Goal: Book appointment/travel/reservation

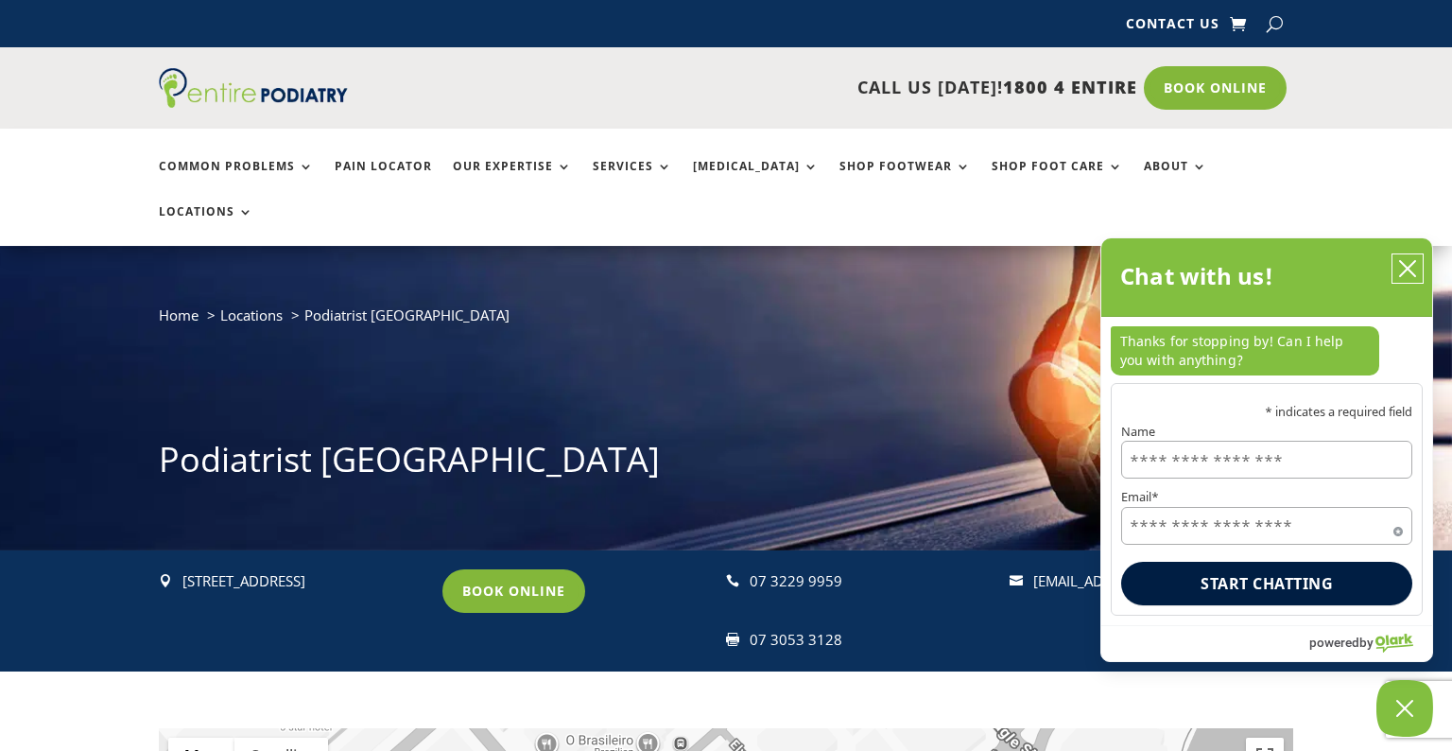
click at [1401, 271] on icon "close chatbox" at bounding box center [1407, 268] width 19 height 19
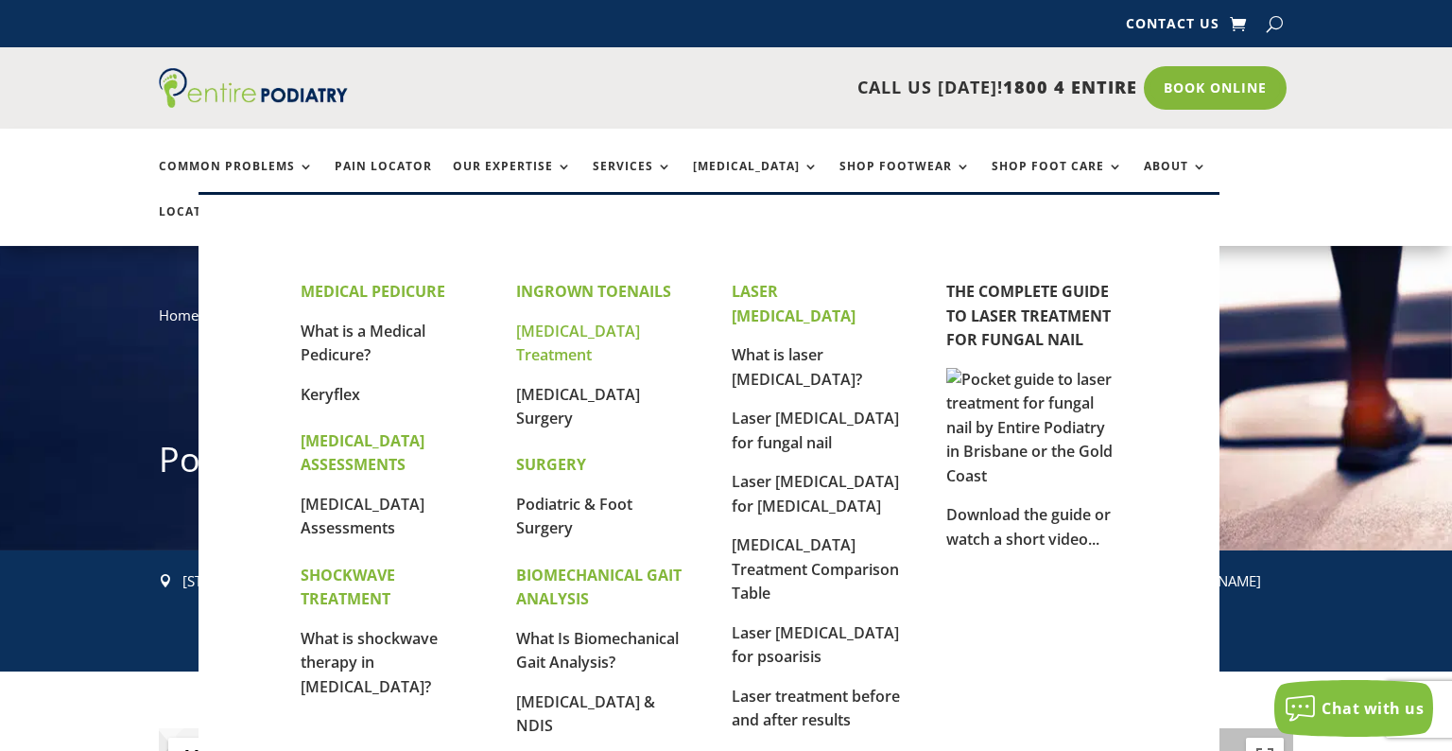
click at [593, 338] on link "[MEDICAL_DATA] Treatment" at bounding box center [578, 342] width 124 height 45
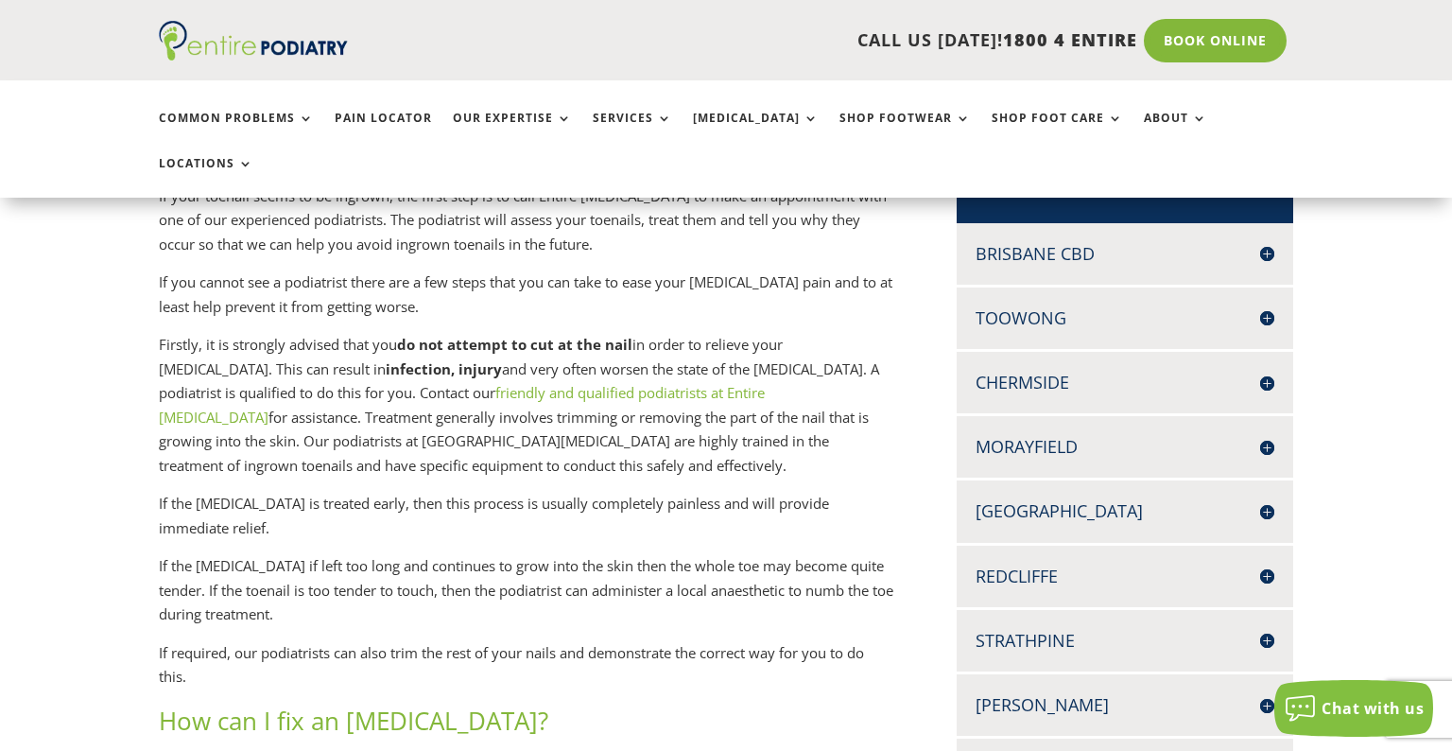
scroll to position [484, 0]
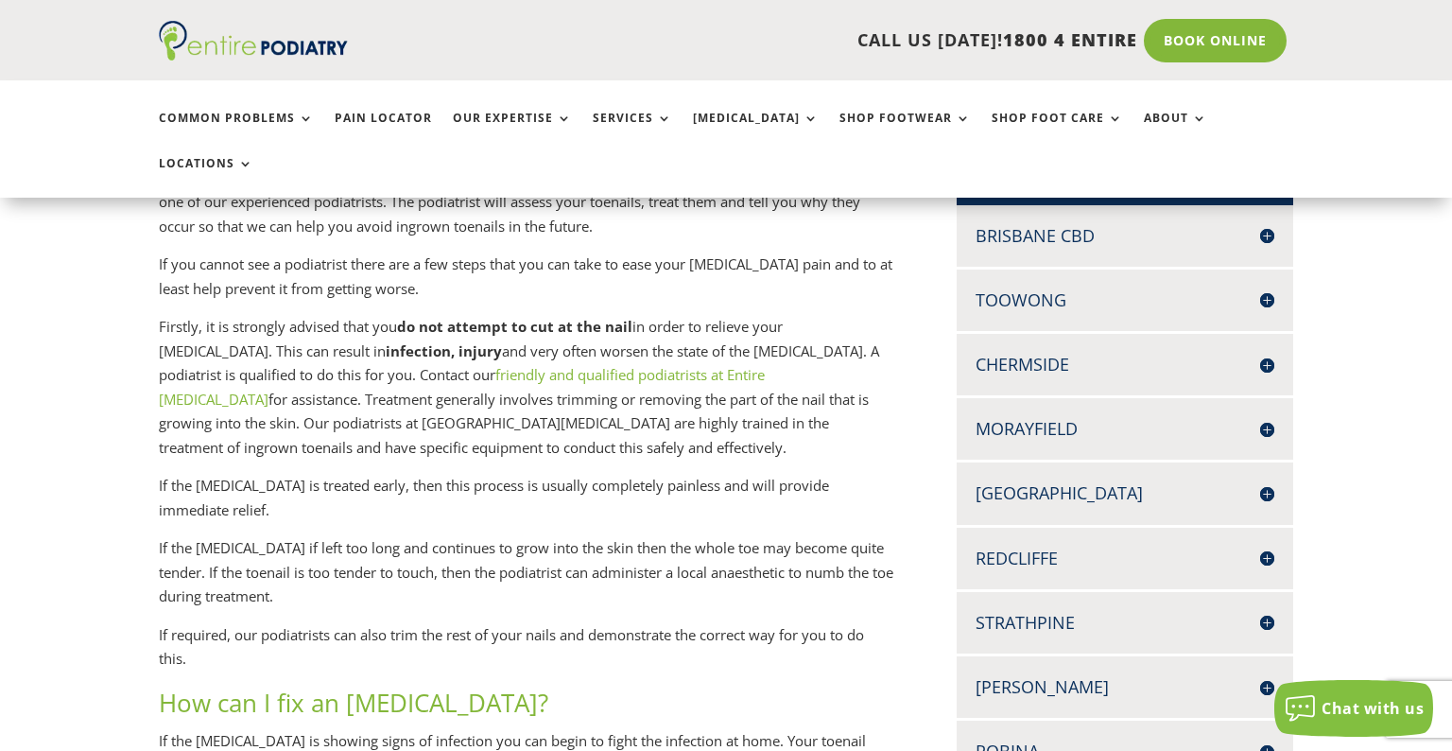
click at [1227, 288] on h4 "Toowong" at bounding box center [1125, 300] width 299 height 24
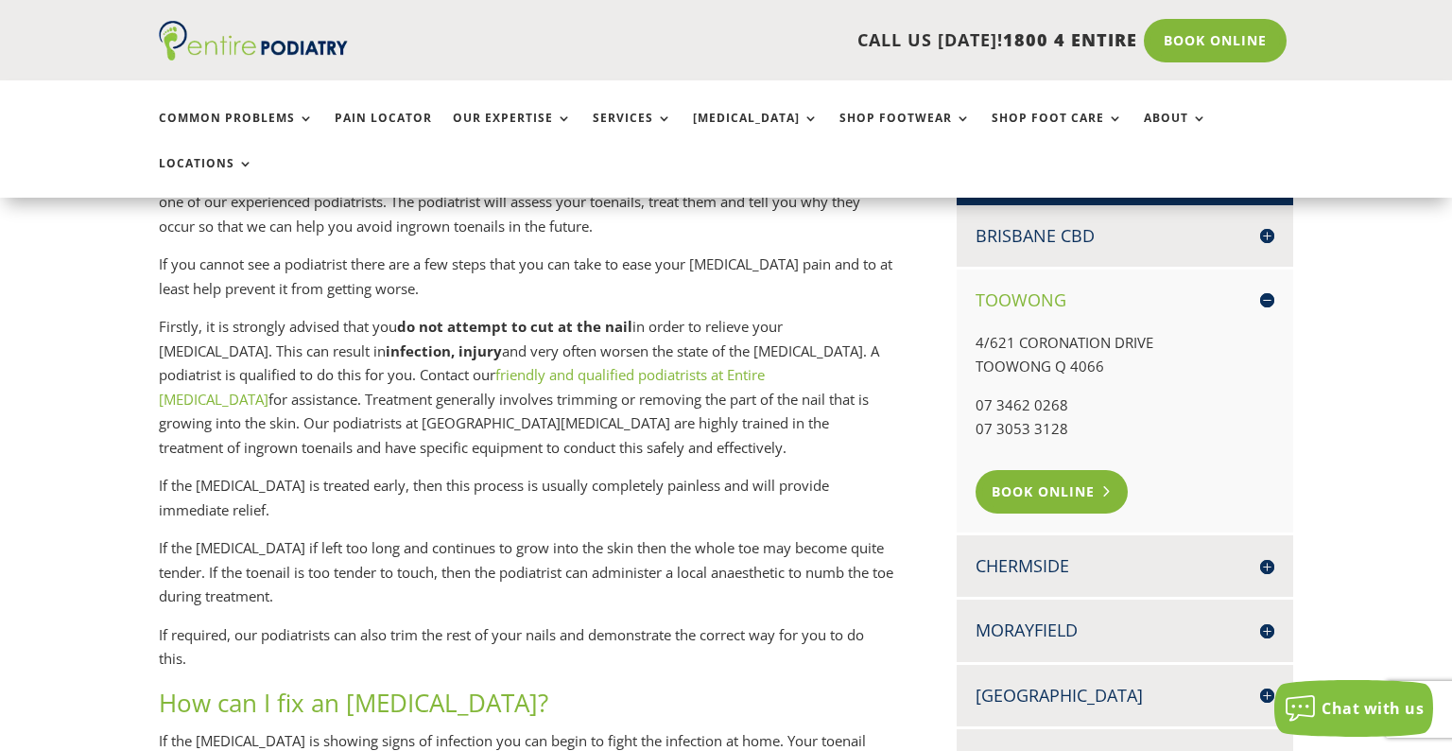
click at [1051, 470] on link "Book Online" at bounding box center [1052, 491] width 152 height 43
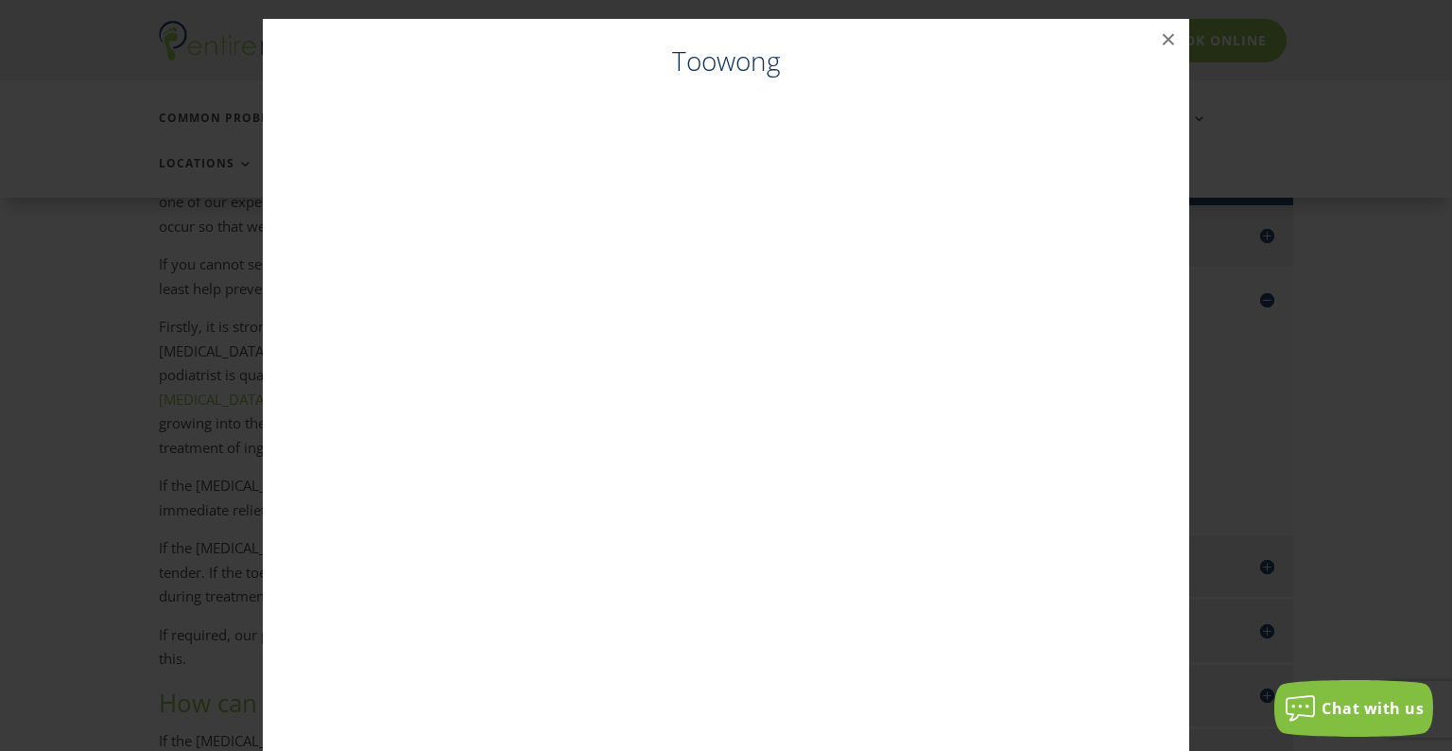
scroll to position [431, 0]
click at [1167, 39] on button "×" at bounding box center [1169, 40] width 42 height 42
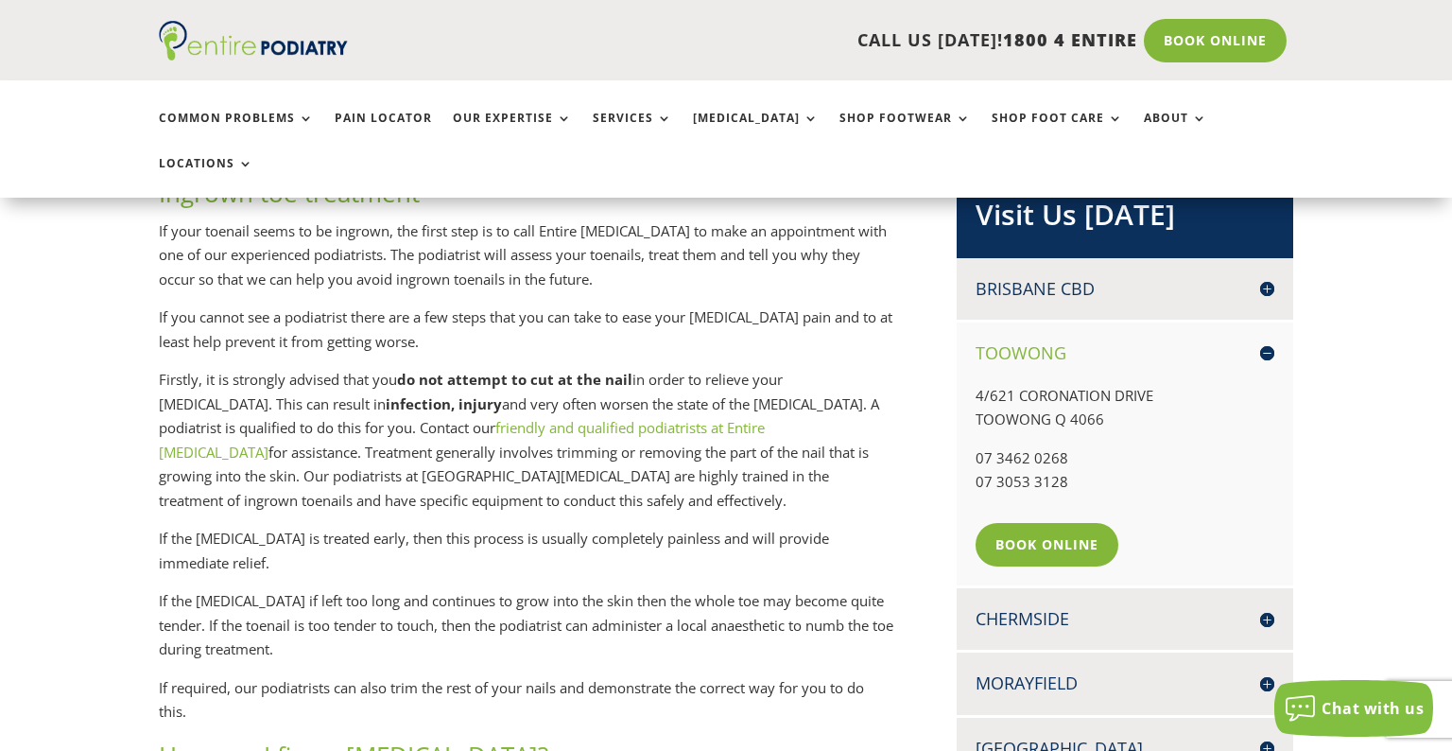
scroll to position [0, 0]
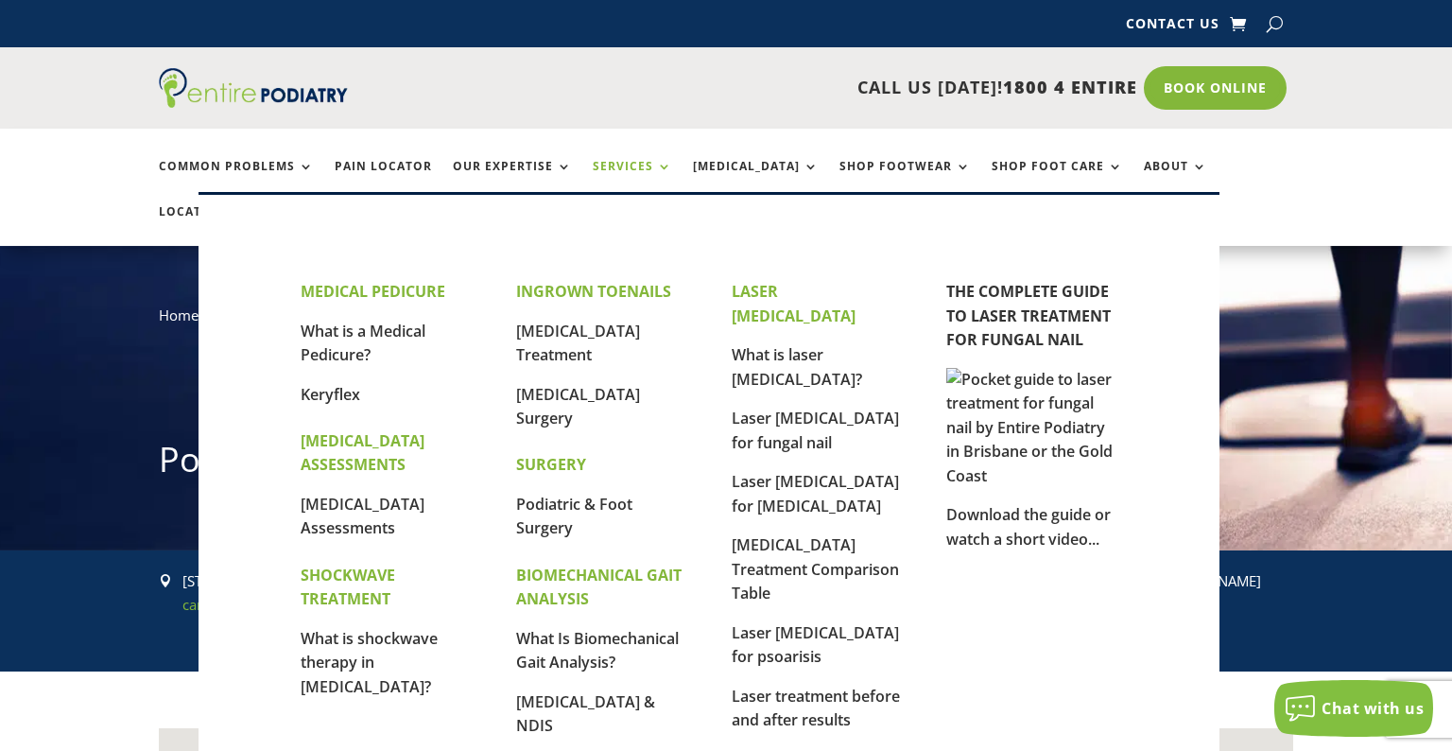
click at [651, 167] on link "Services" at bounding box center [632, 180] width 79 height 41
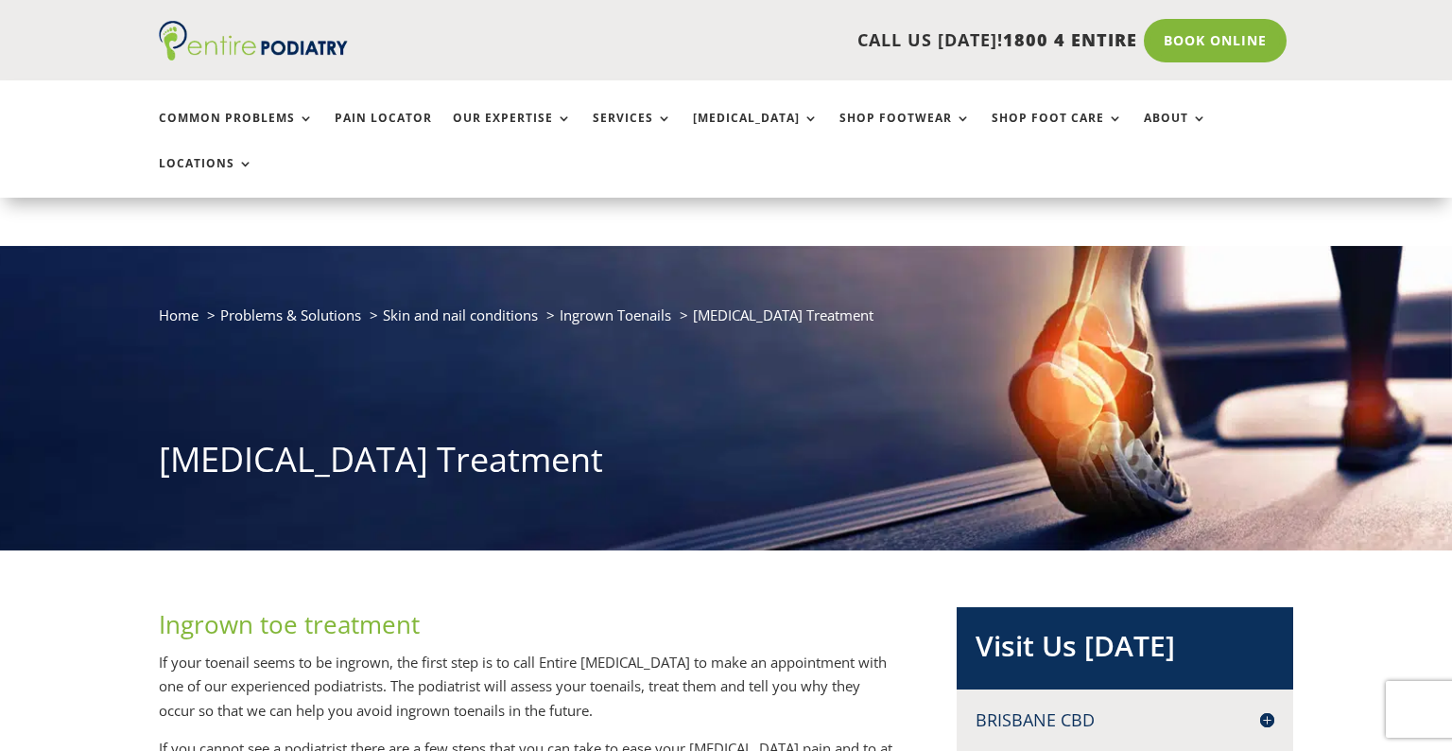
scroll to position [282, 0]
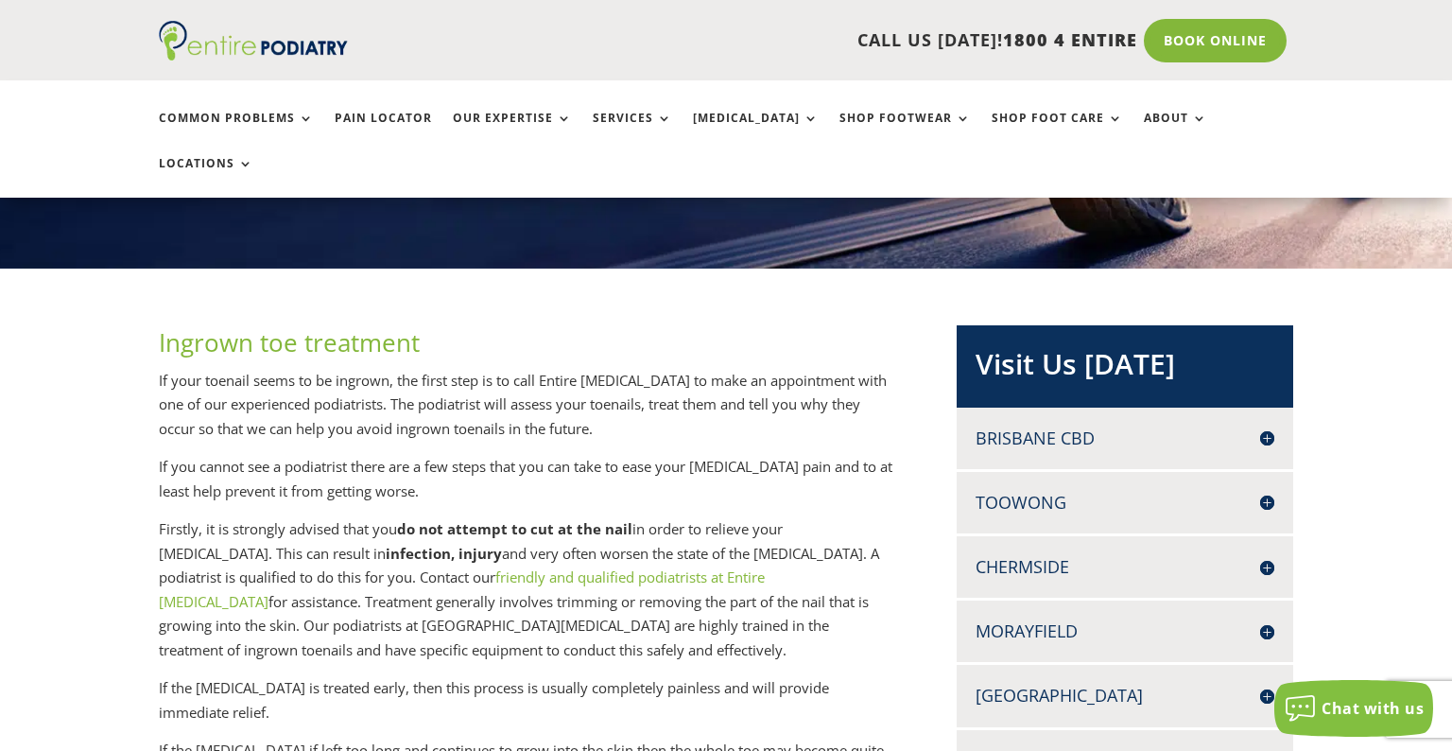
click at [1266, 491] on h4 "Toowong" at bounding box center [1125, 503] width 299 height 24
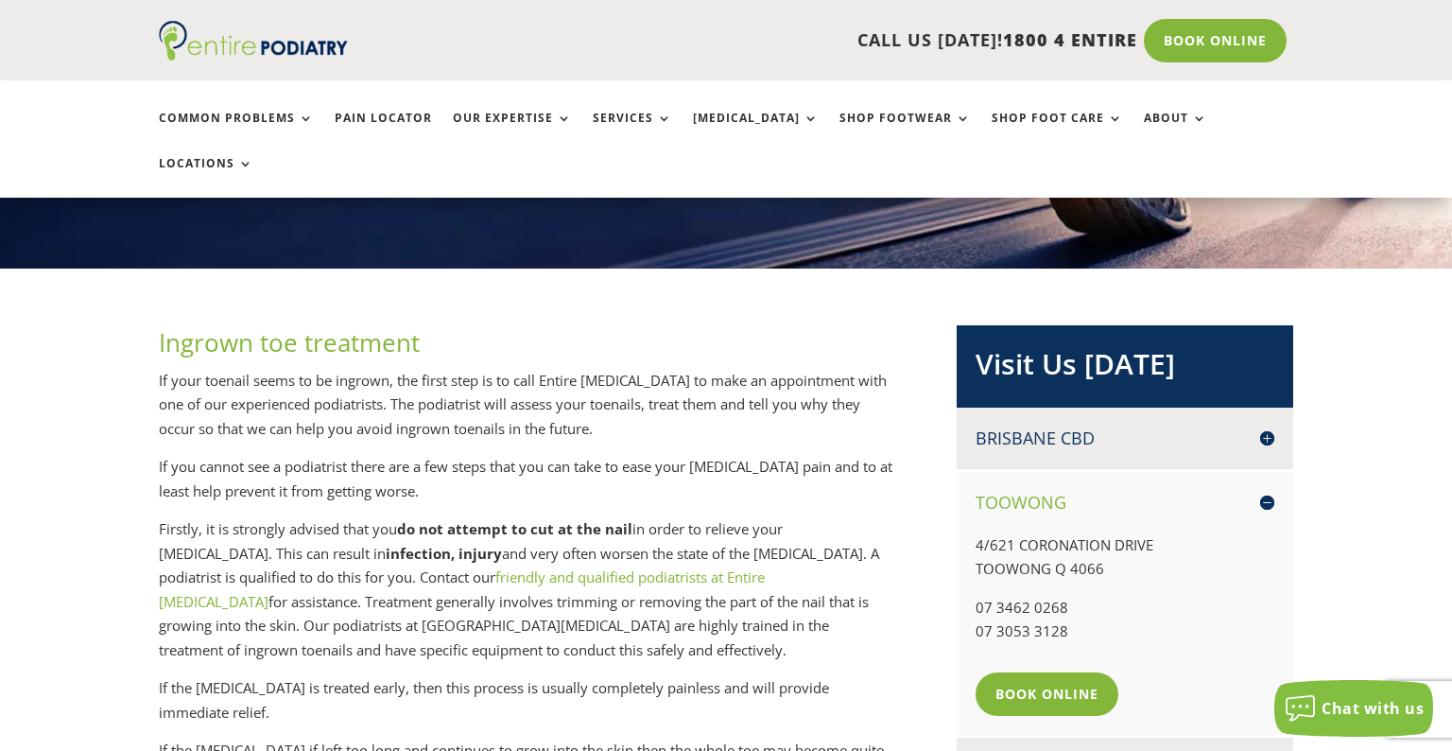
scroll to position [0, 0]
click at [1095, 672] on link "Book Online" at bounding box center [1052, 693] width 152 height 43
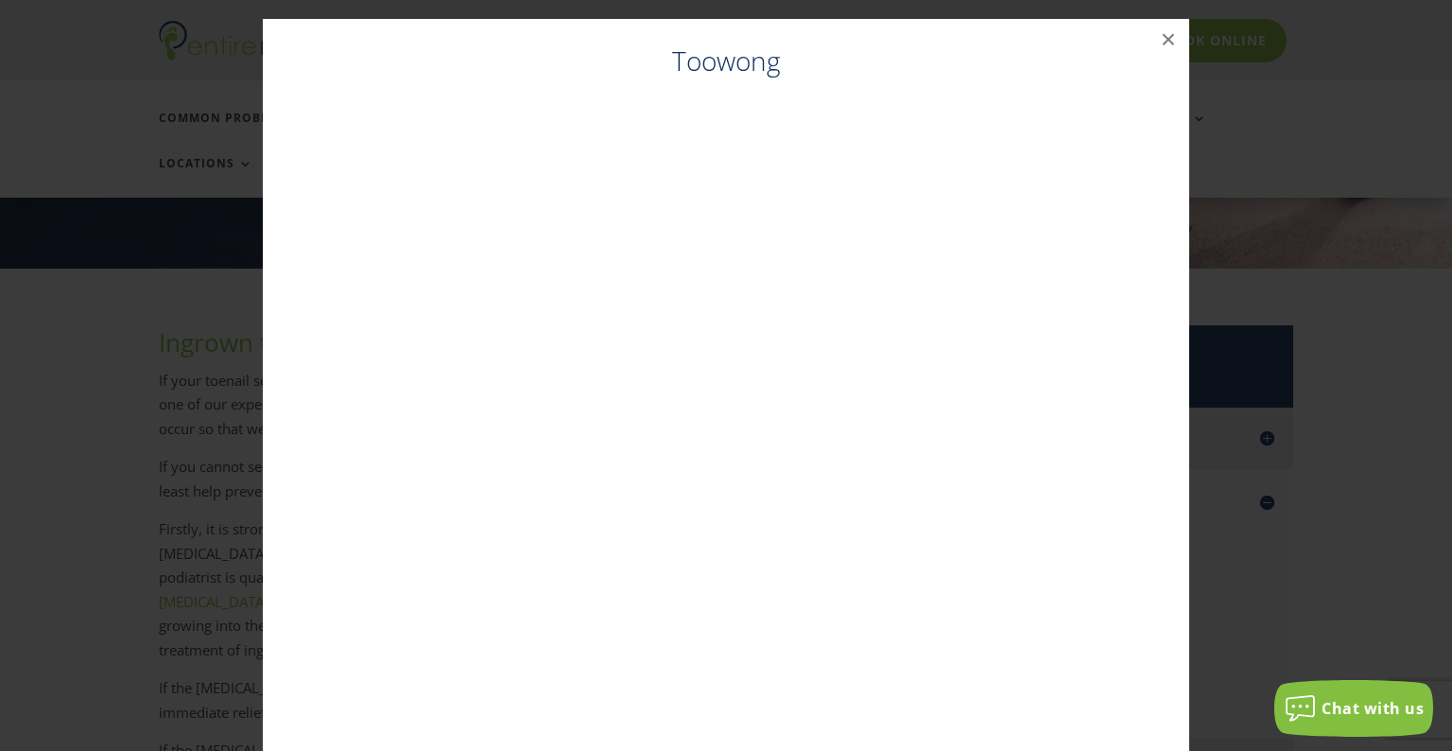
scroll to position [228, 0]
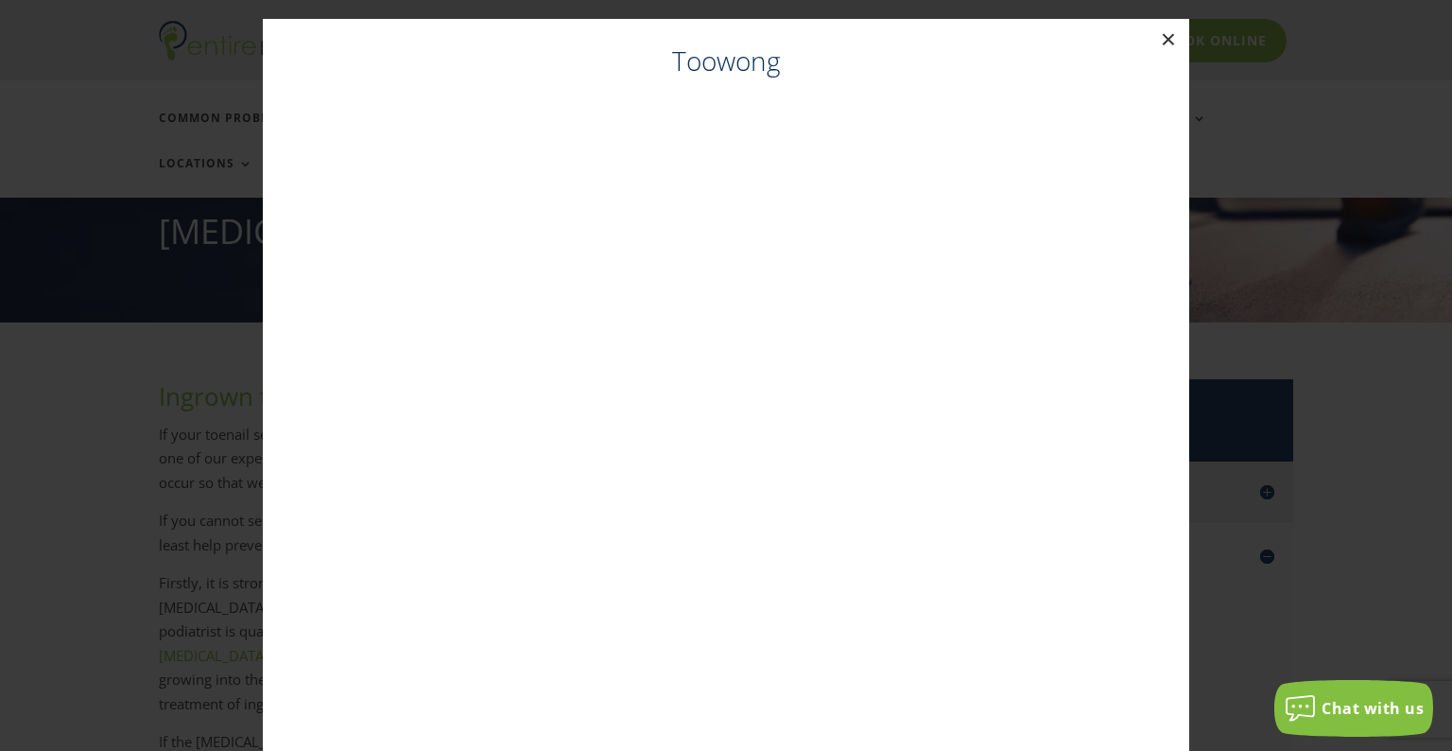
click at [1167, 43] on button "×" at bounding box center [1169, 40] width 42 height 42
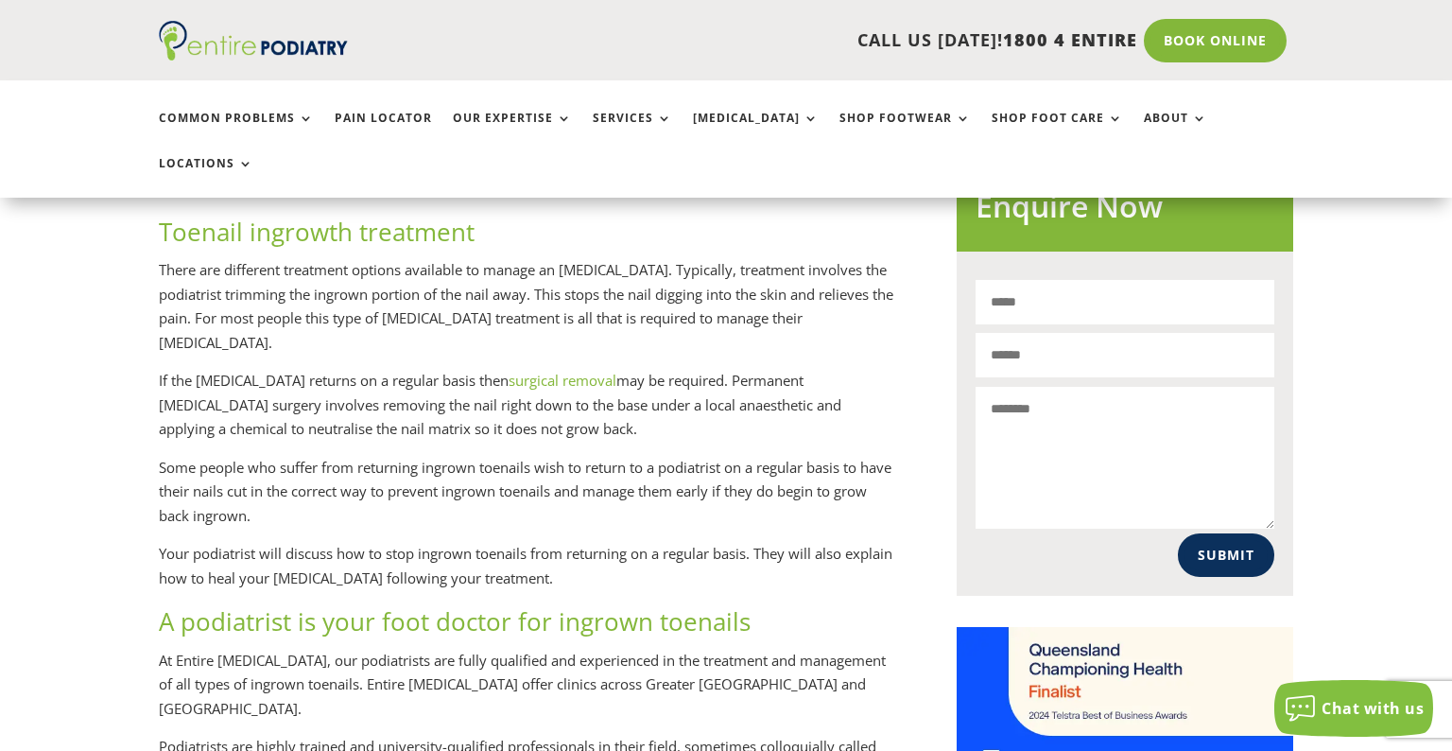
scroll to position [225, 0]
